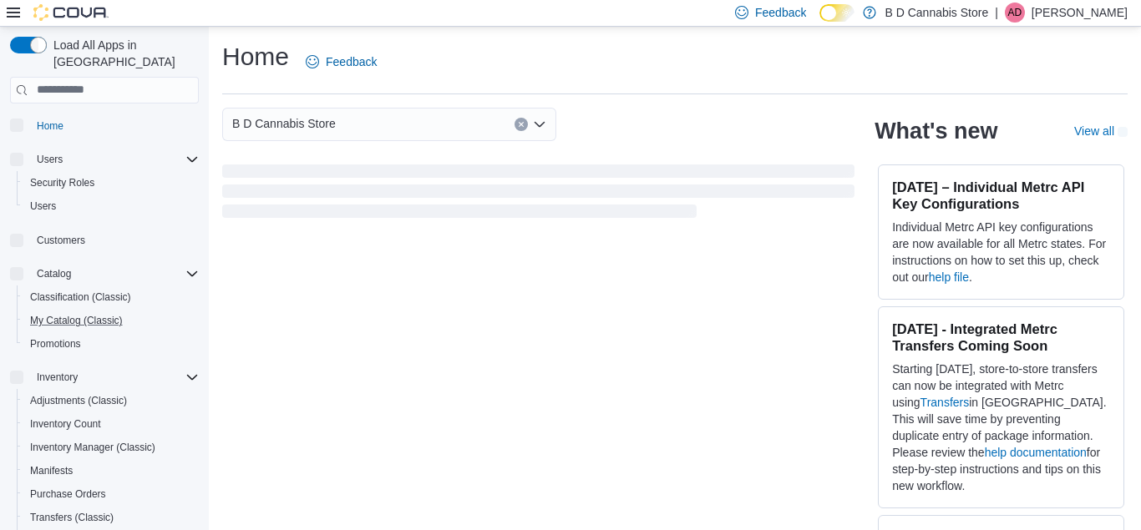
scroll to position [42, 0]
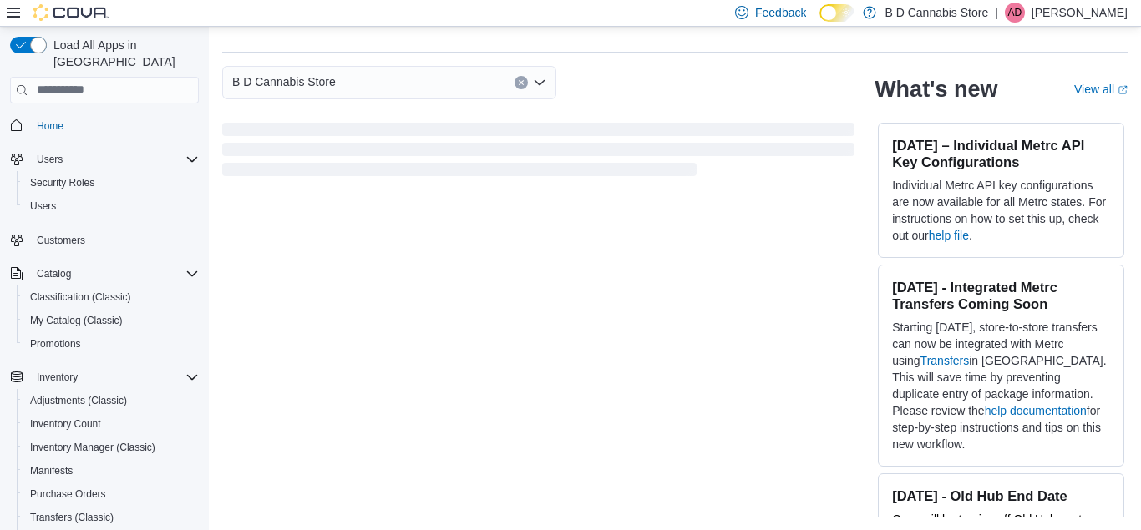
click at [0, 342] on div "Load All Apps in New Hub Home Users Security Roles Users Customers Catalog Clas…" at bounding box center [104, 282] width 209 height 510
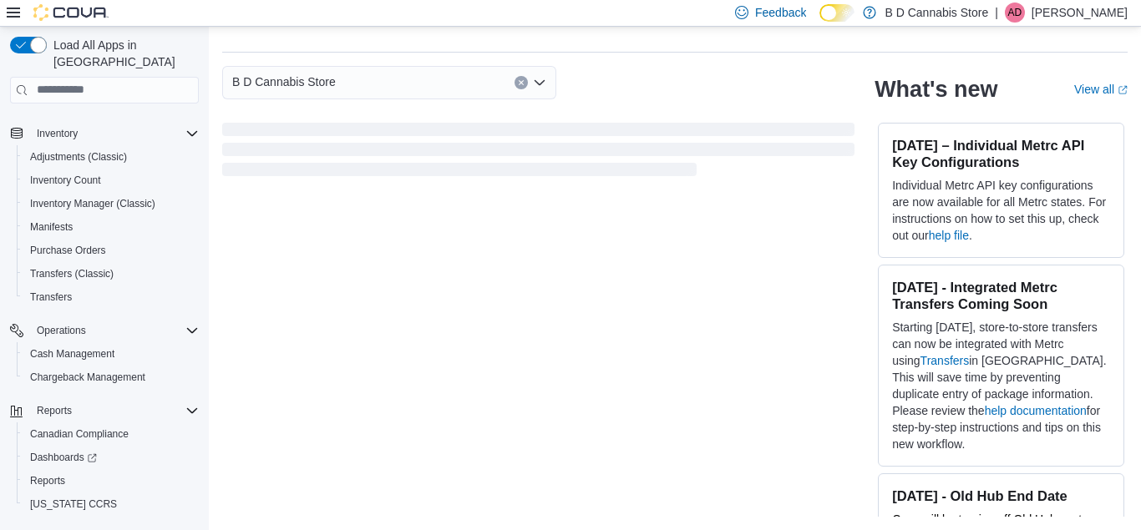
scroll to position [260, 0]
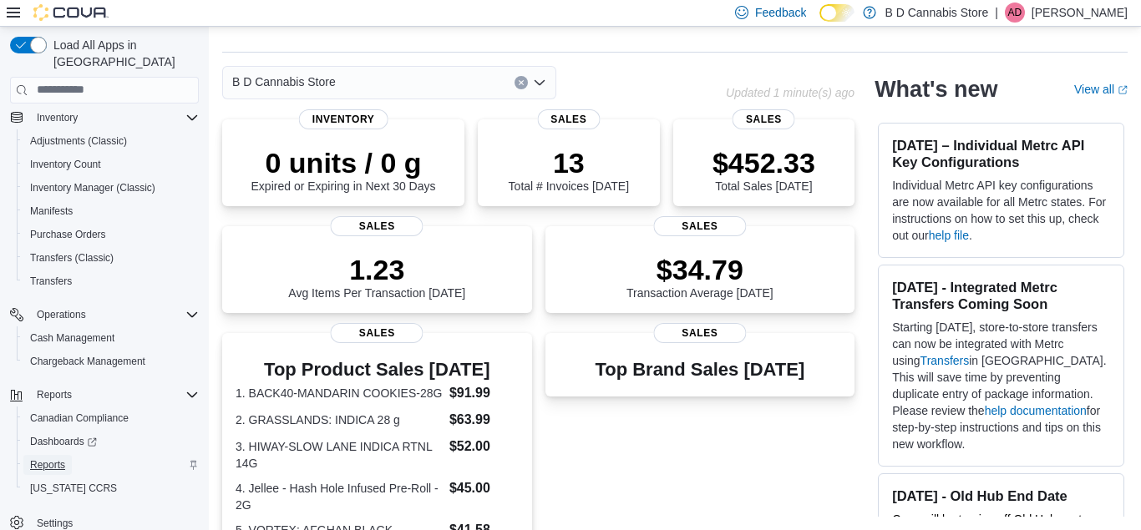
click at [38, 459] on span "Reports" at bounding box center [47, 465] width 35 height 13
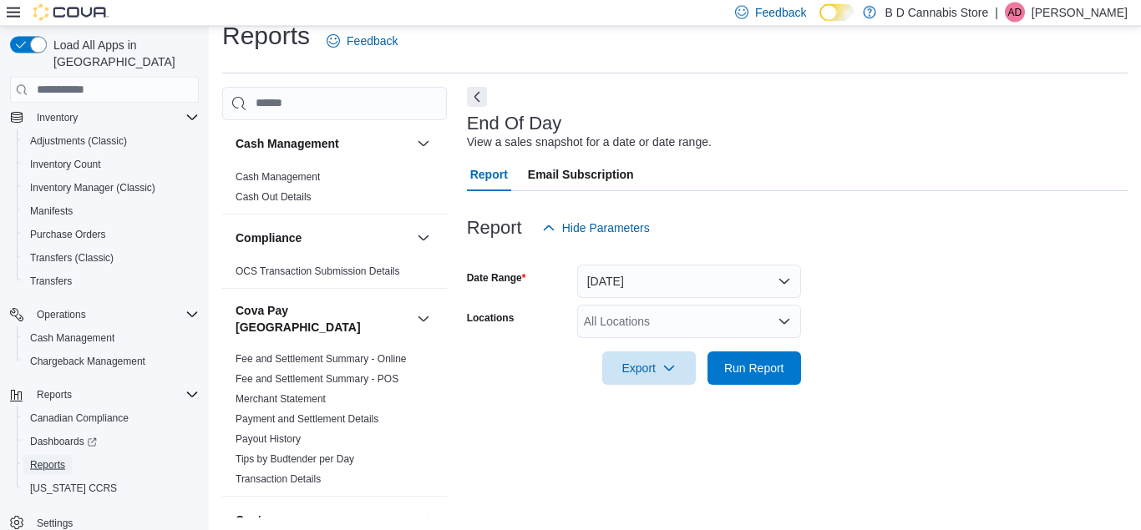
scroll to position [22, 0]
click at [749, 327] on div "All Locations" at bounding box center [689, 320] width 224 height 33
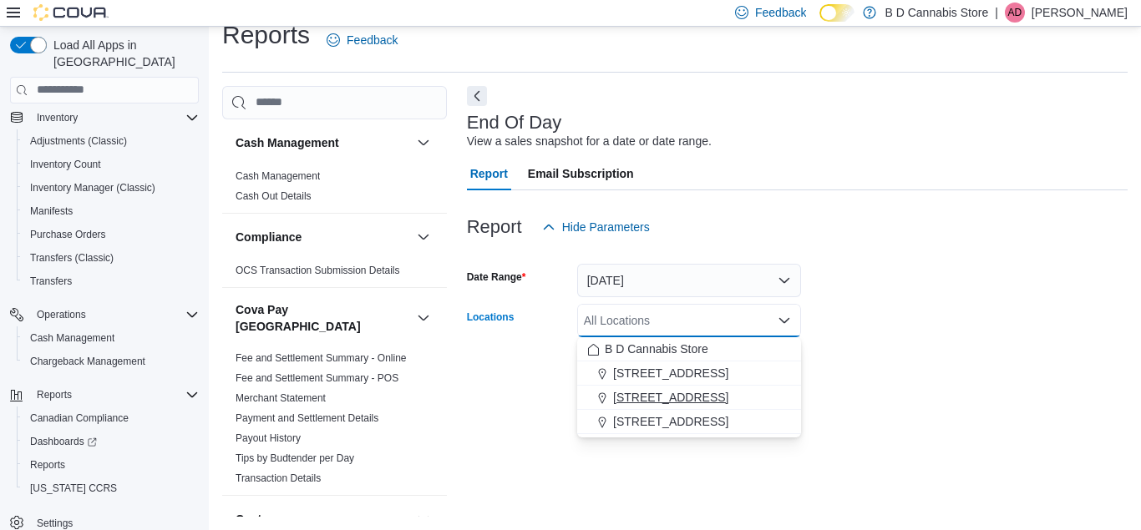
click at [733, 391] on div "[STREET_ADDRESS]" at bounding box center [689, 397] width 204 height 17
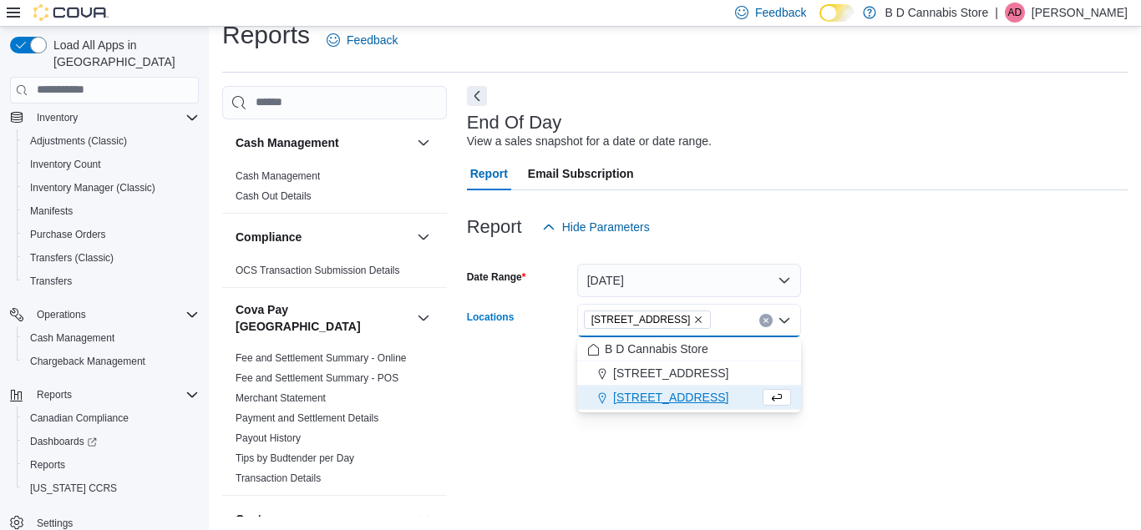
click at [844, 415] on div "End Of Day View a sales snapshot for a date or date range. Report Email Subscri…" at bounding box center [797, 301] width 661 height 431
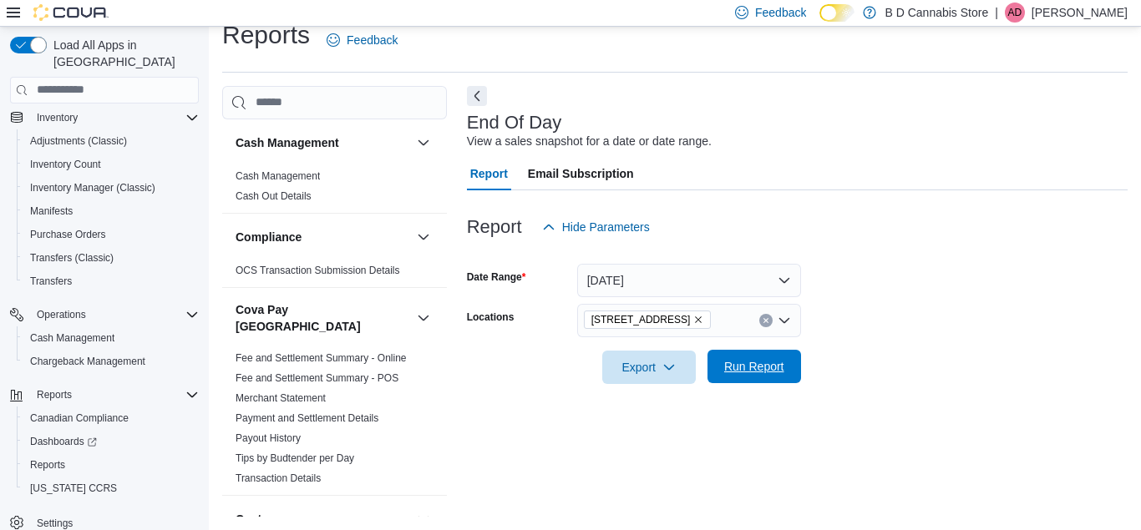
click at [758, 360] on span "Run Report" at bounding box center [754, 366] width 74 height 33
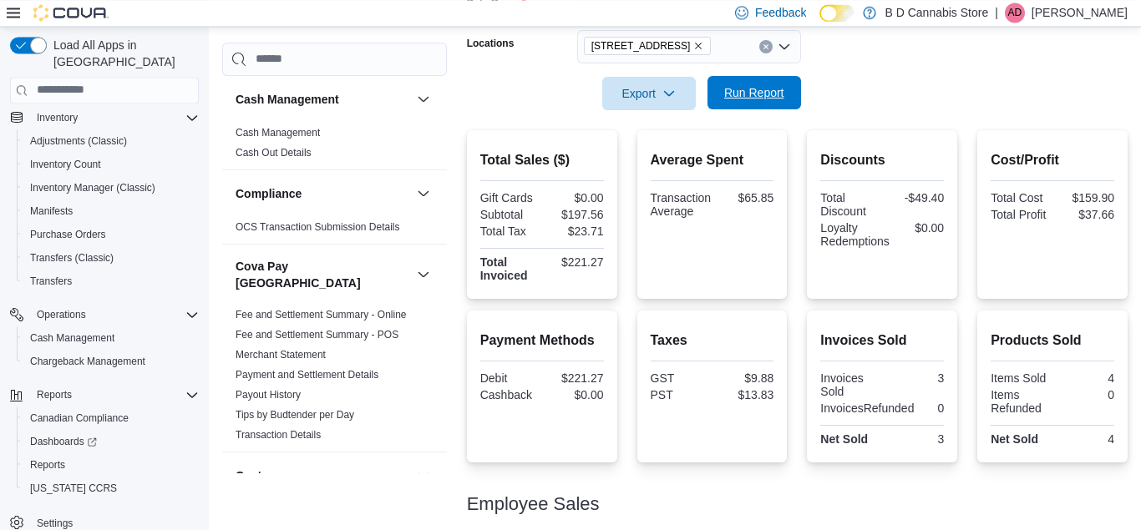
scroll to position [277, 0]
